Goal: Check status: Check status

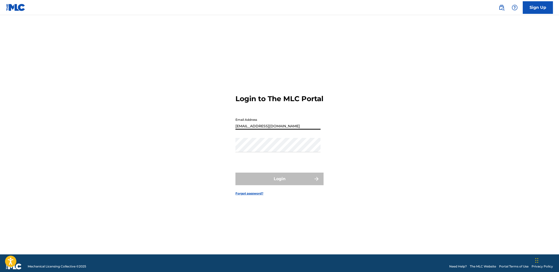
type input "[EMAIL_ADDRESS][DOMAIN_NAME]"
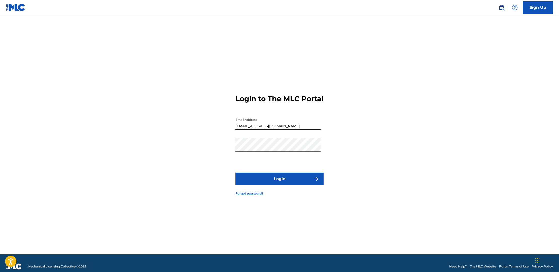
click at [279, 183] on button "Login" at bounding box center [279, 179] width 88 height 13
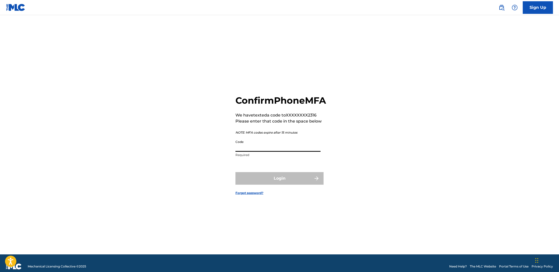
click at [251, 152] on input "Code" at bounding box center [277, 144] width 85 height 14
type input "216100"
click at [279, 184] on button "Login" at bounding box center [279, 178] width 88 height 13
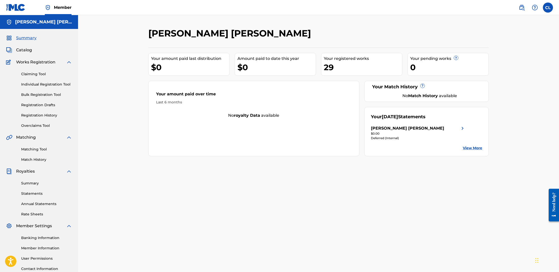
click at [21, 49] on span "Catalog" at bounding box center [24, 50] width 16 height 6
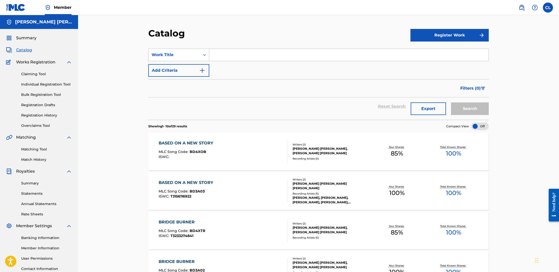
click at [45, 116] on link "Registration History" at bounding box center [46, 115] width 51 height 5
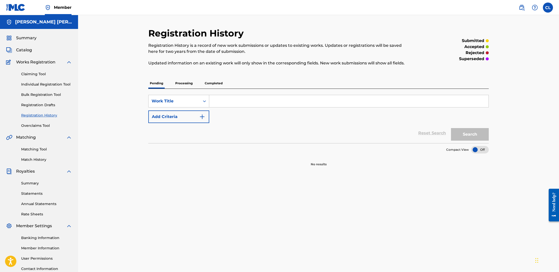
click at [188, 83] on p "Processing" at bounding box center [184, 83] width 20 height 11
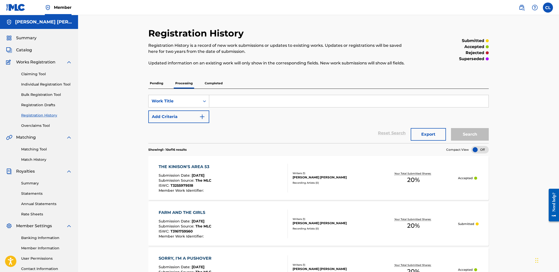
click at [39, 74] on link "Claiming Tool" at bounding box center [46, 73] width 51 height 5
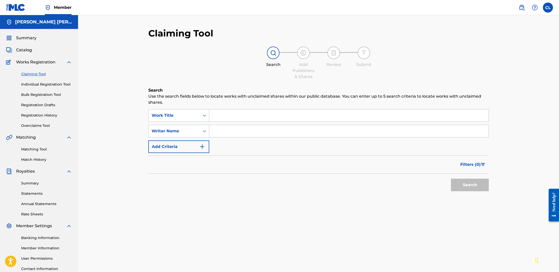
click at [226, 115] on input "Search Form" at bounding box center [348, 115] width 279 height 12
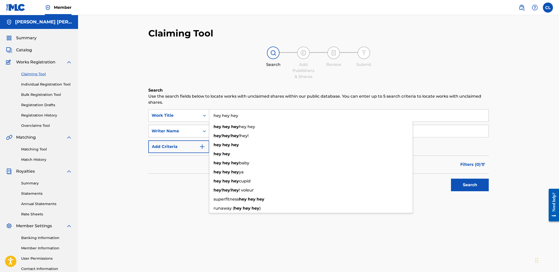
type input "hey hey hey"
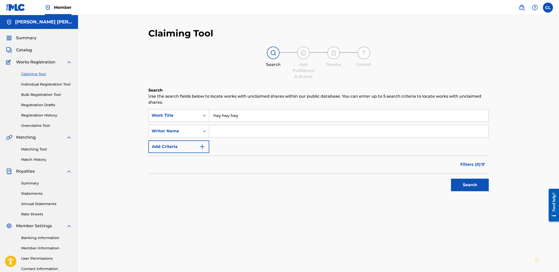
scroll to position [1, 0]
click at [236, 130] on input "Search Form" at bounding box center [348, 131] width 279 height 12
type input "[PERSON_NAME] [PERSON_NAME]"
click at [478, 187] on button "Search" at bounding box center [470, 184] width 38 height 13
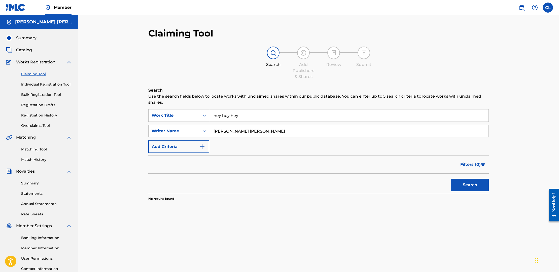
click at [201, 148] on img "Search Form" at bounding box center [202, 147] width 6 height 6
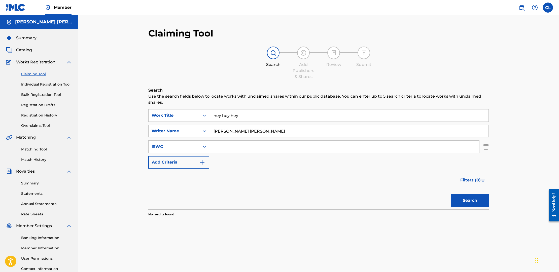
click at [250, 116] on input "hey hey hey" at bounding box center [348, 115] width 279 height 12
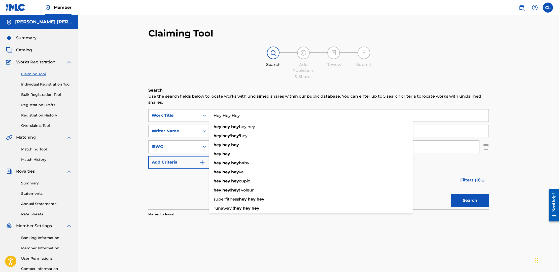
type input "Hey Hey Hey"
click at [270, 102] on p "Use the search fields below to locate works with unclaimed shares within our pu…" at bounding box center [318, 99] width 340 height 12
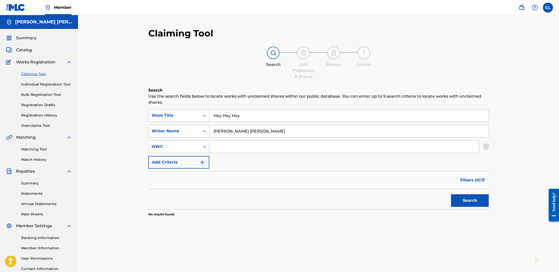
click at [470, 200] on button "Search" at bounding box center [470, 200] width 38 height 13
click at [70, 62] on img at bounding box center [69, 62] width 6 height 6
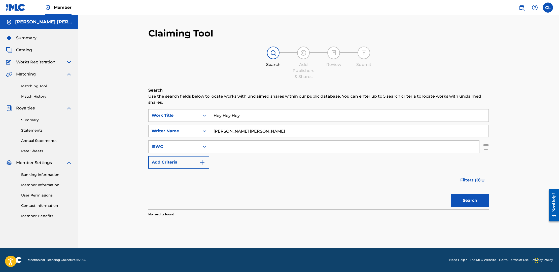
click at [27, 50] on span "Catalog" at bounding box center [24, 50] width 16 height 6
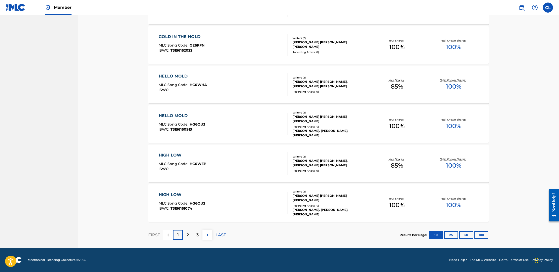
scroll to position [304, 0]
click at [198, 233] on p "3" at bounding box center [197, 235] width 2 height 6
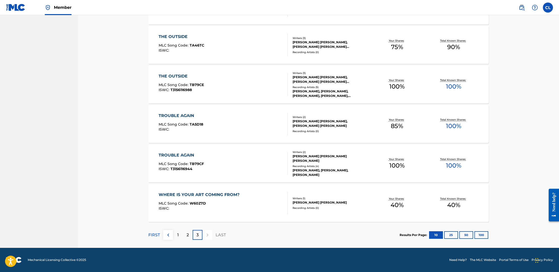
scroll to position [264, 0]
click at [185, 233] on div "2" at bounding box center [188, 235] width 10 height 10
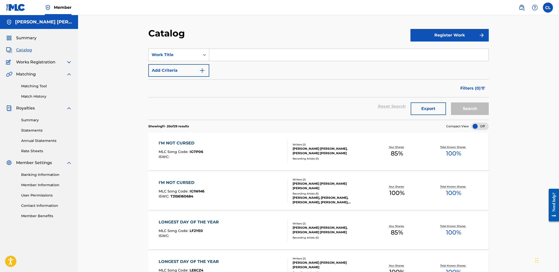
scroll to position [0, 0]
click at [69, 73] on img at bounding box center [69, 74] width 6 height 6
click at [69, 62] on img at bounding box center [69, 62] width 6 height 6
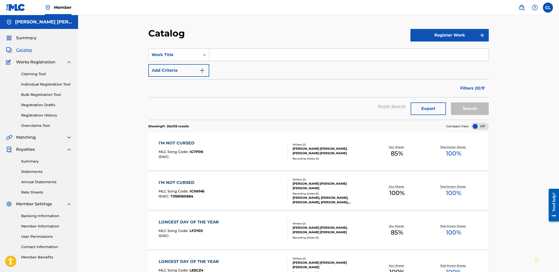
click at [48, 116] on link "Registration History" at bounding box center [46, 115] width 51 height 5
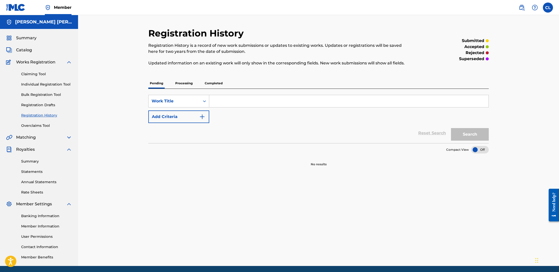
click at [185, 83] on p "Processing" at bounding box center [184, 83] width 20 height 11
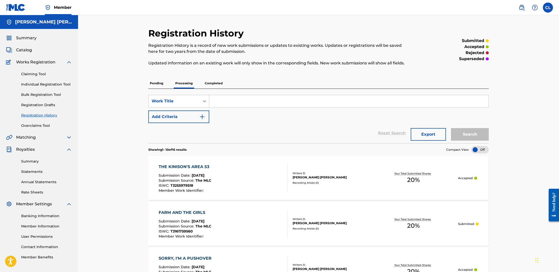
scroll to position [4, 0]
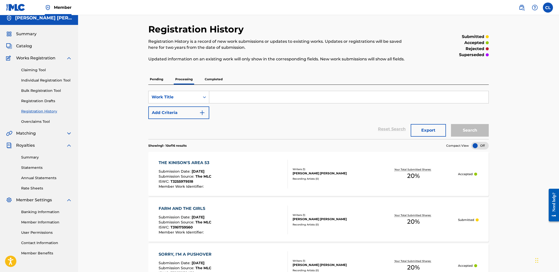
click at [213, 79] on p "Completed" at bounding box center [213, 79] width 21 height 11
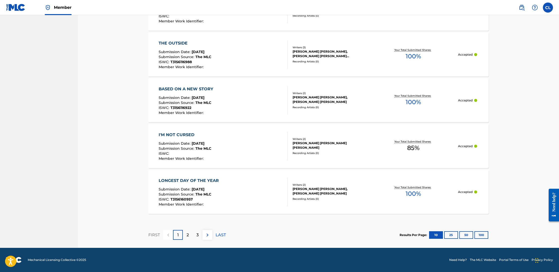
scroll to position [419, 0]
click at [199, 234] on div "3" at bounding box center [198, 235] width 10 height 10
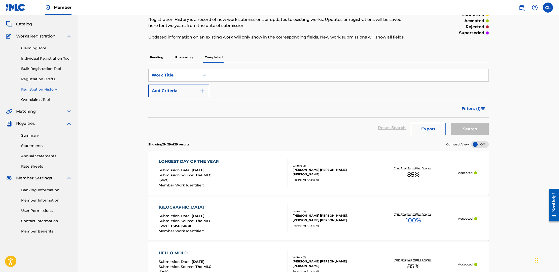
scroll to position [5, 0]
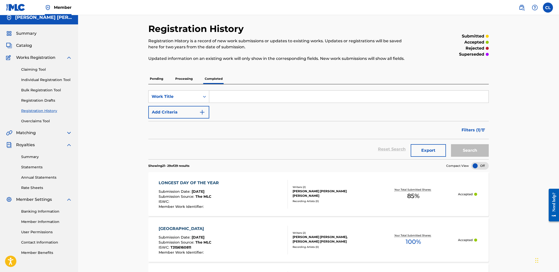
click at [185, 77] on p "Processing" at bounding box center [184, 78] width 20 height 11
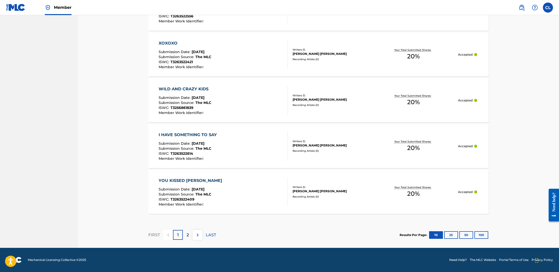
scroll to position [398, 0]
click at [187, 234] on p "2" at bounding box center [187, 235] width 2 height 6
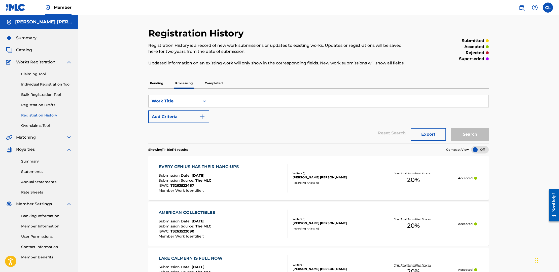
scroll to position [0, 0]
